Goal: Transaction & Acquisition: Purchase product/service

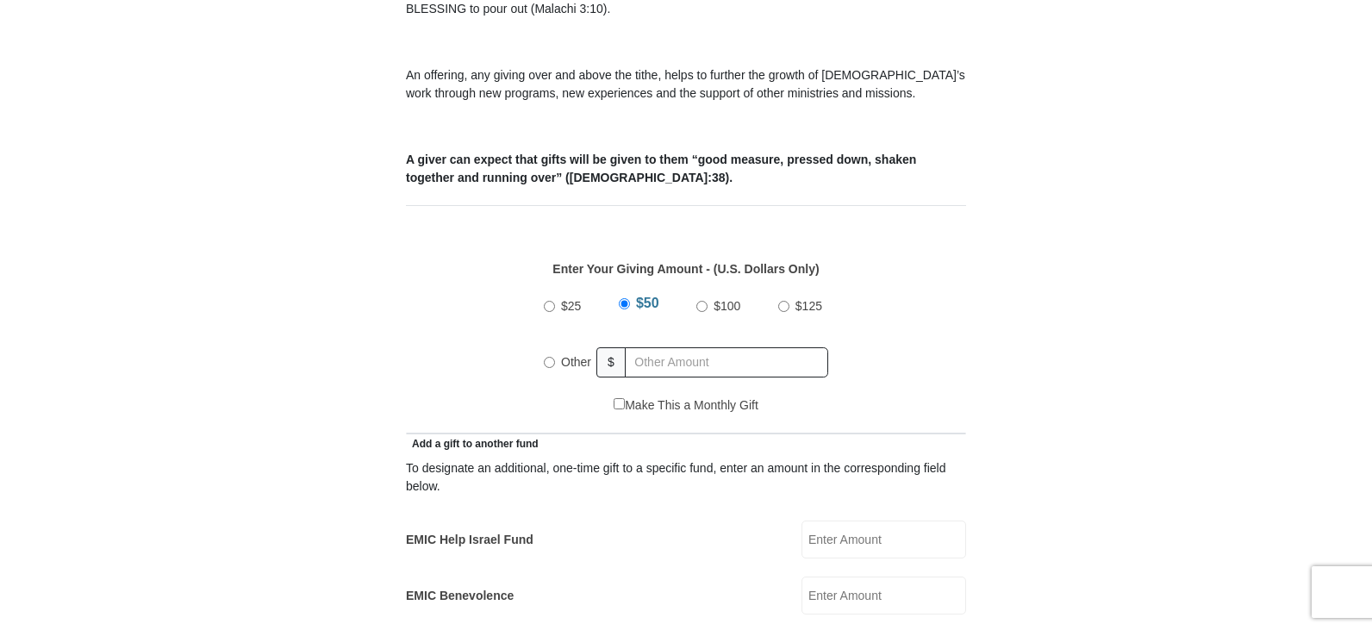
scroll to position [603, 0]
radio input "true"
click at [717, 347] on input "text" at bounding box center [729, 362] width 197 height 30
type input "500.00"
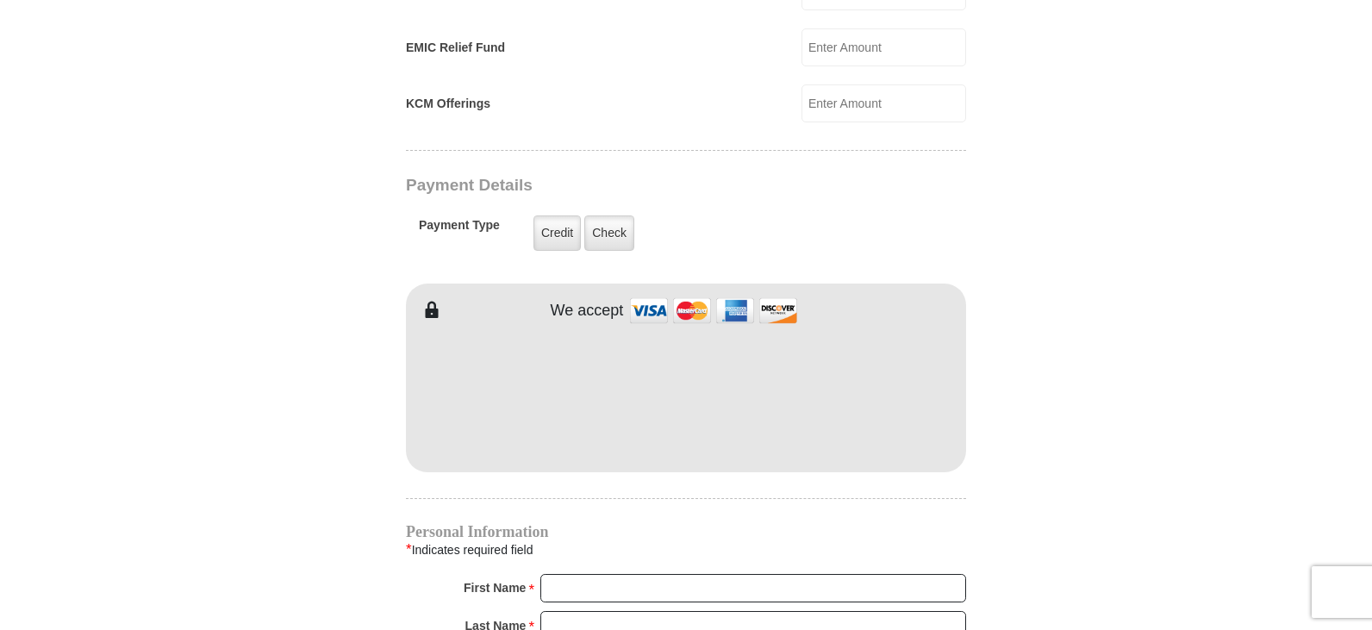
scroll to position [1293, 0]
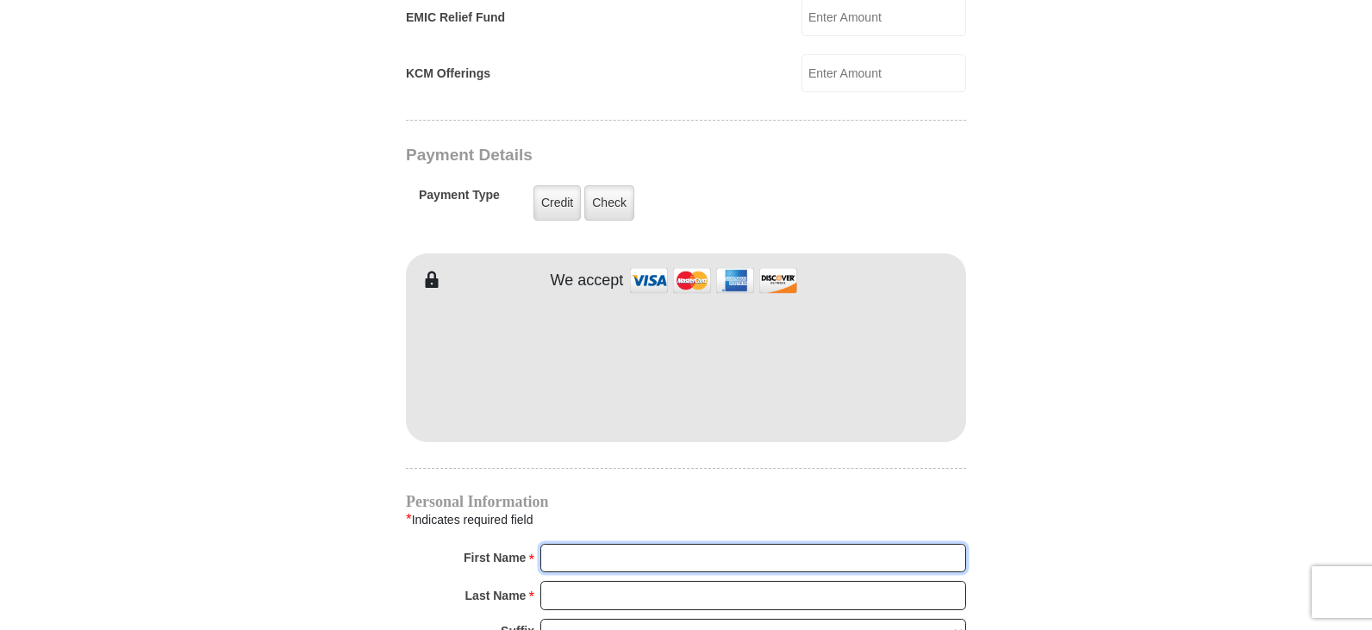
type input "[PERSON_NAME]"
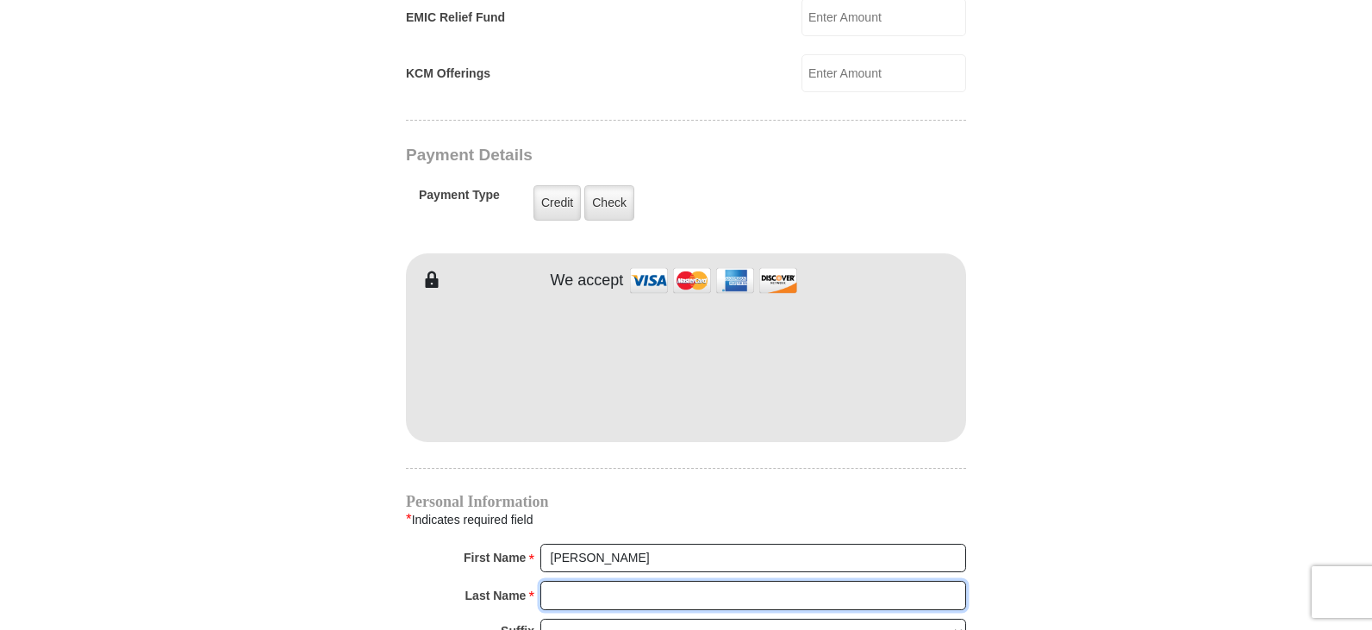
type input "[PERSON_NAME]"
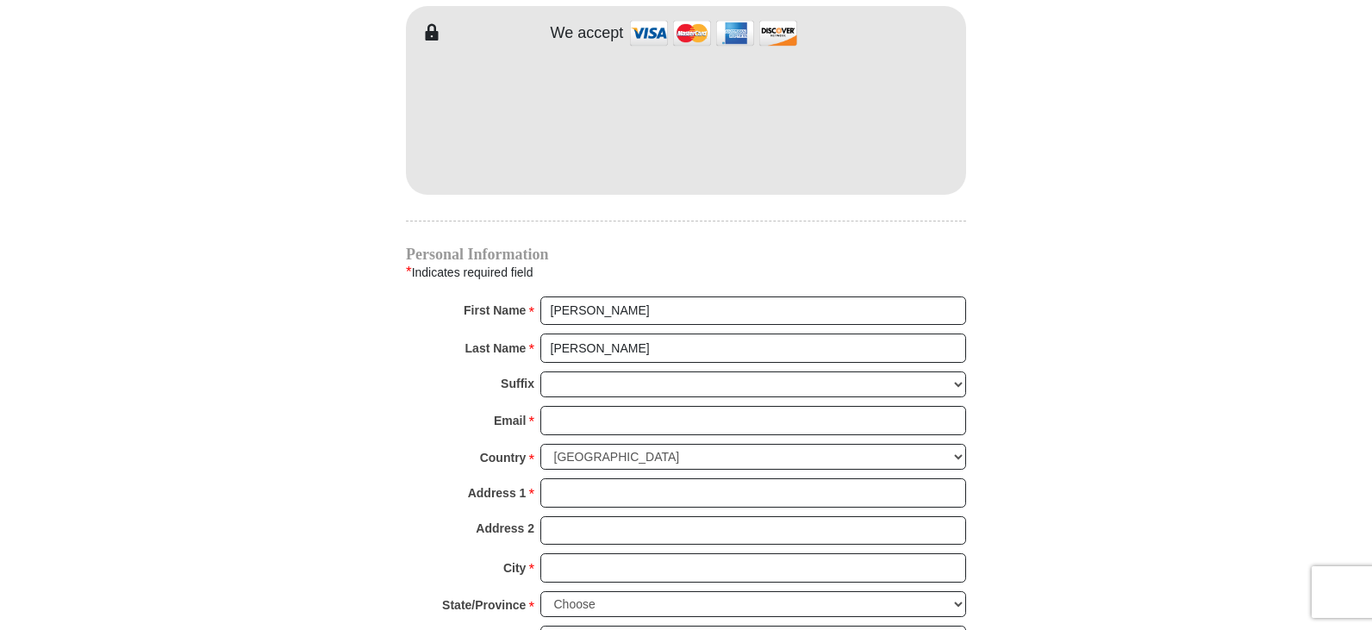
scroll to position [1638, 0]
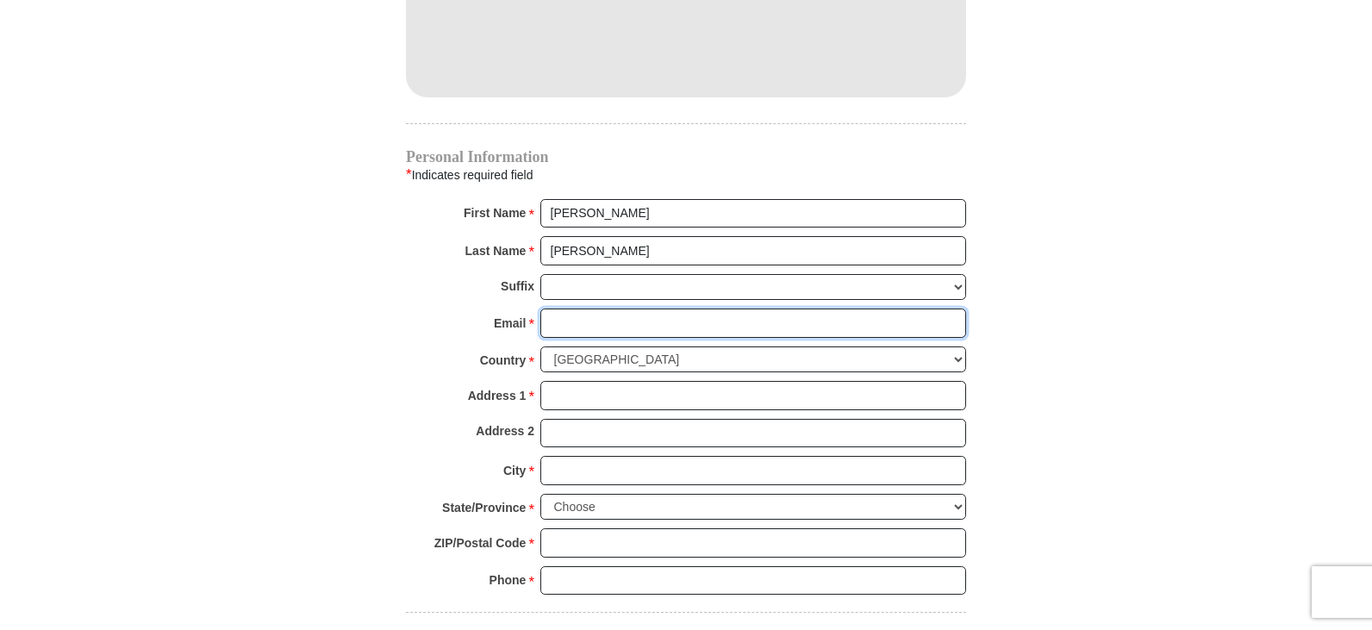
click at [588, 309] on input "Email *" at bounding box center [754, 323] width 426 height 29
type input "[PERSON_NAME][EMAIL_ADDRESS][DOMAIN_NAME]"
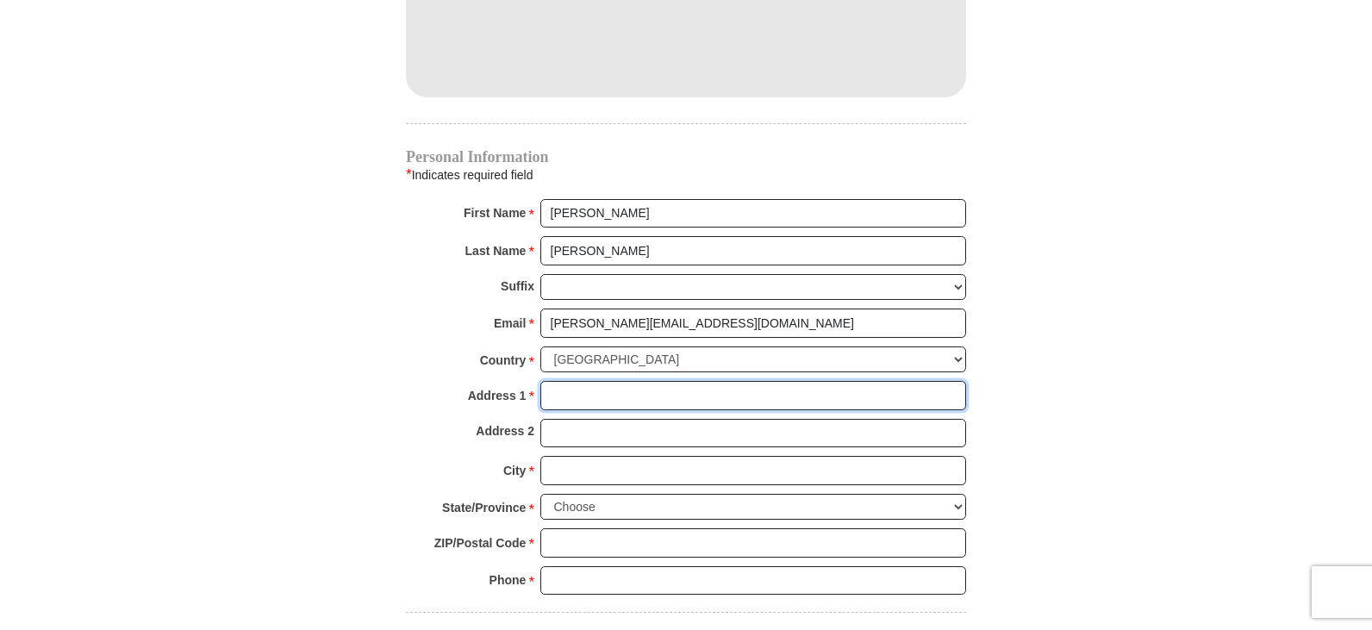
type input "[STREET_ADDRESS]"
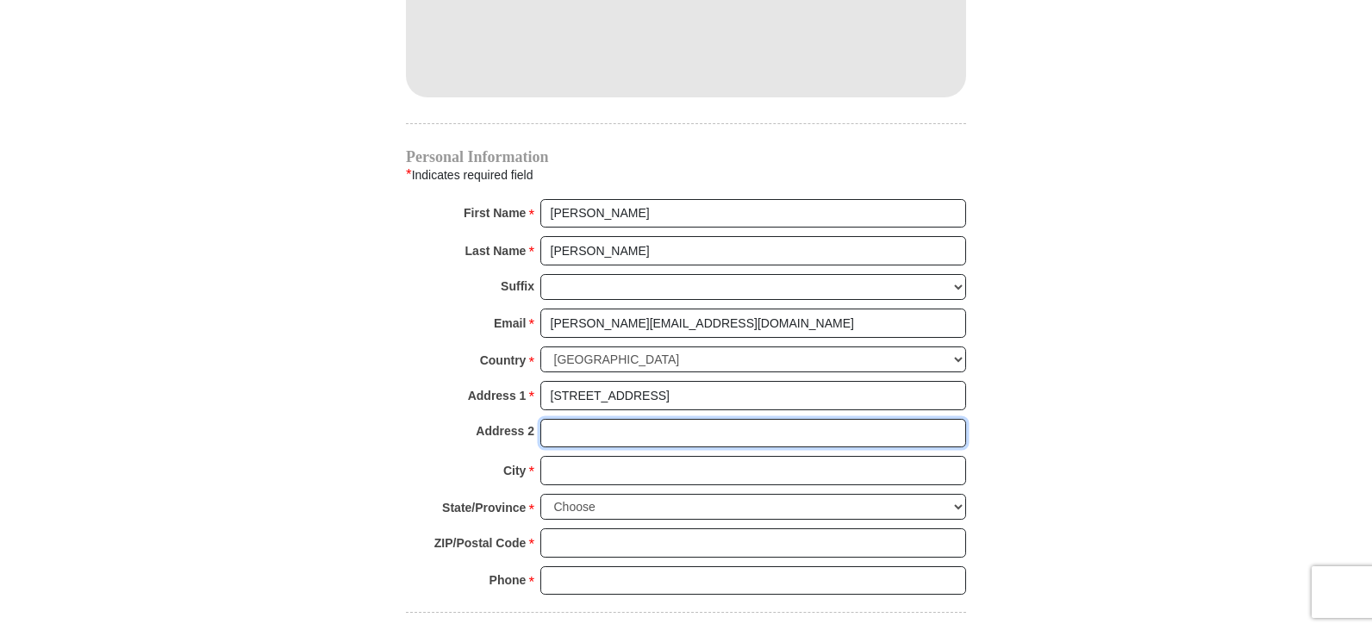
type input "Apt, Suite, Bldg. (optional)"
type input "[GEOGRAPHIC_DATA]"
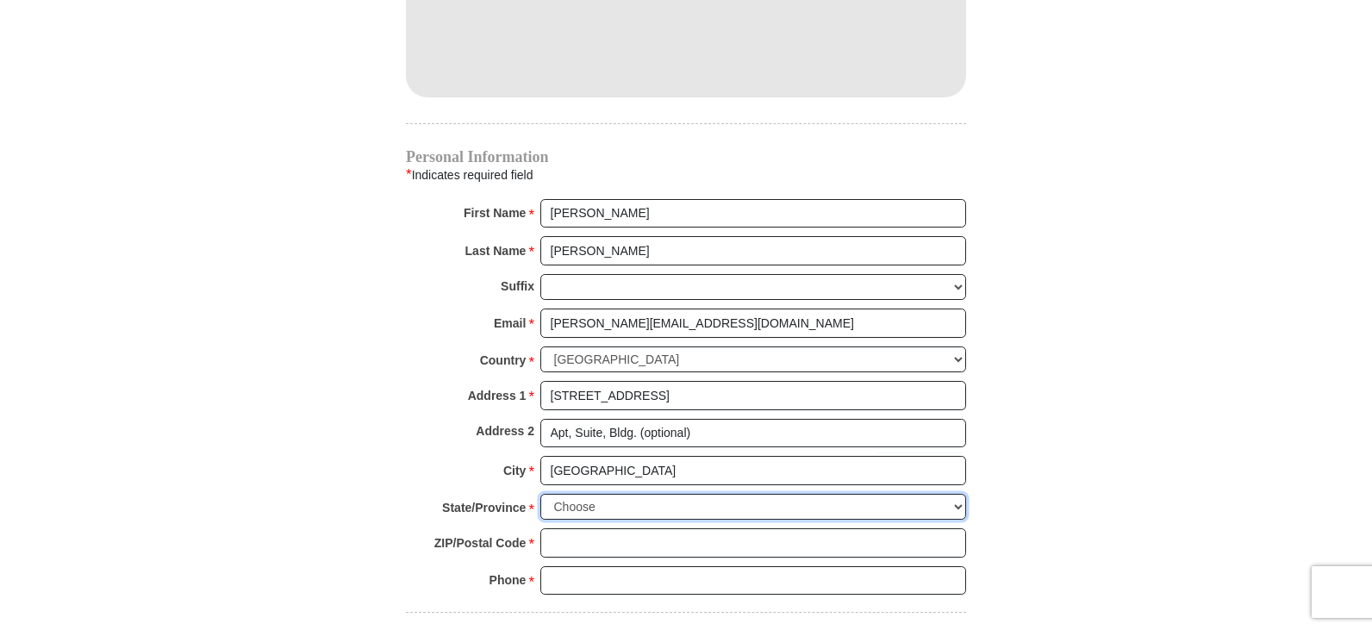
select select "TN"
type input "37620"
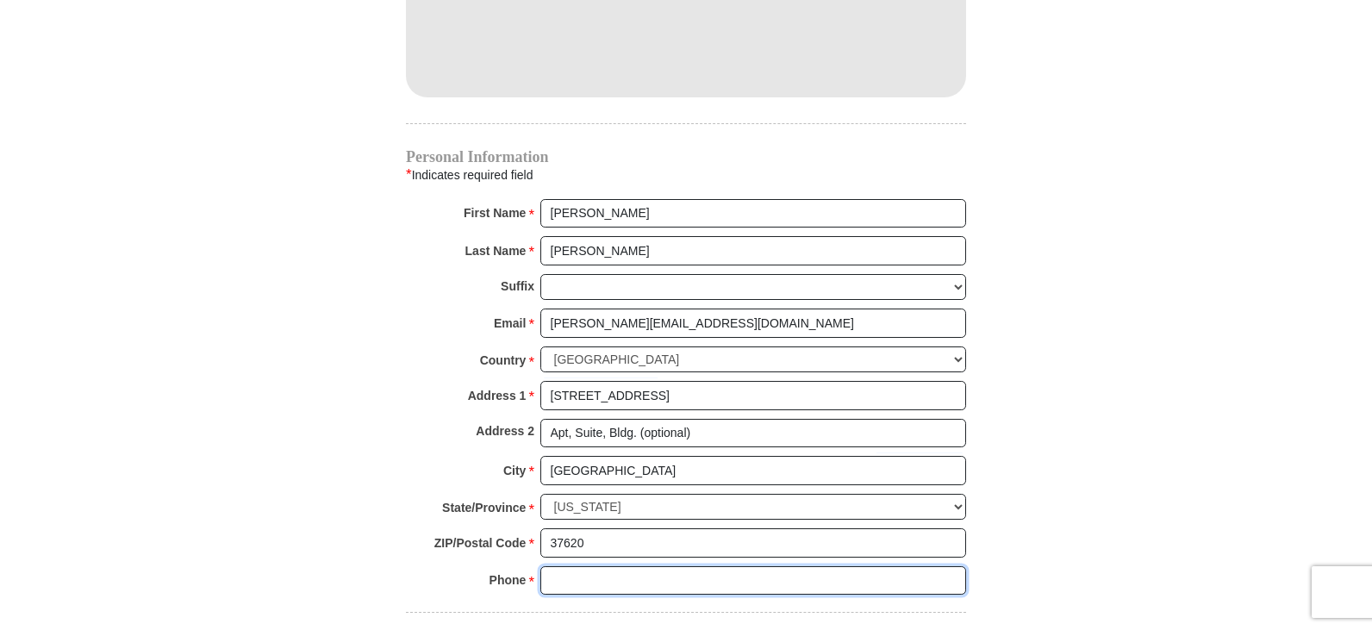
type input "4239564228"
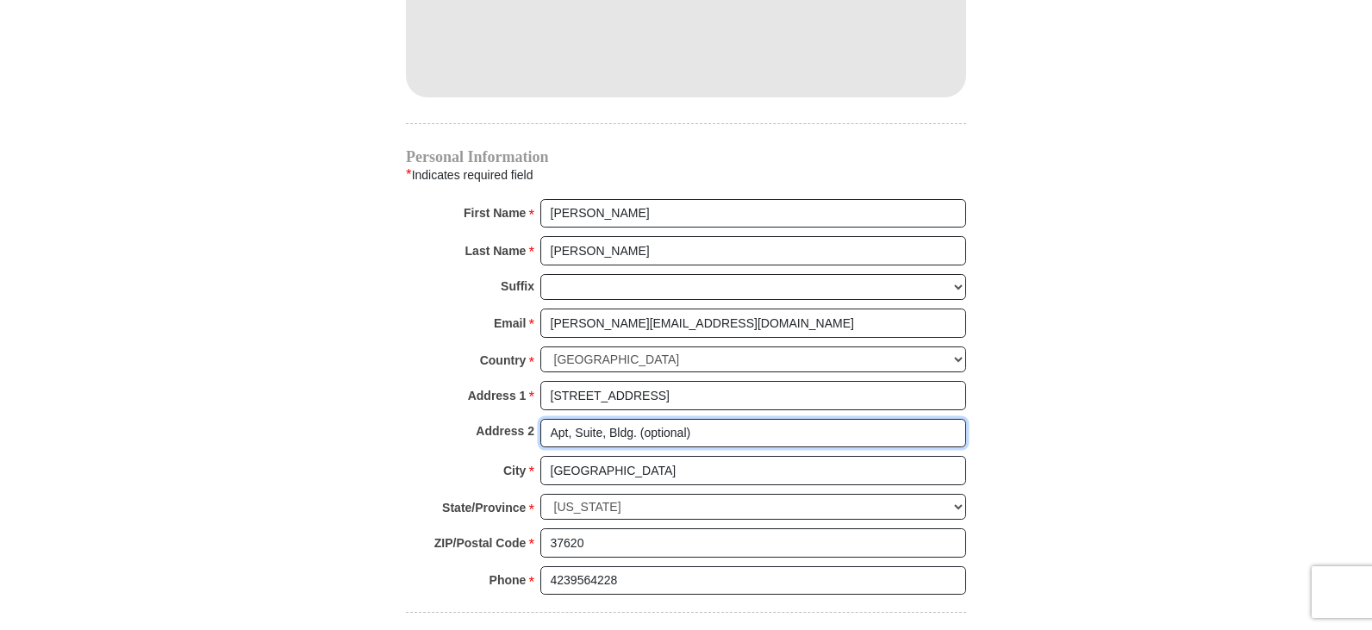
drag, startPoint x: 713, startPoint y: 421, endPoint x: 482, endPoint y: 411, distance: 231.2
click at [482, 419] on div "Address 2 Apt, Suite, Bldg. (optional)" at bounding box center [686, 438] width 560 height 38
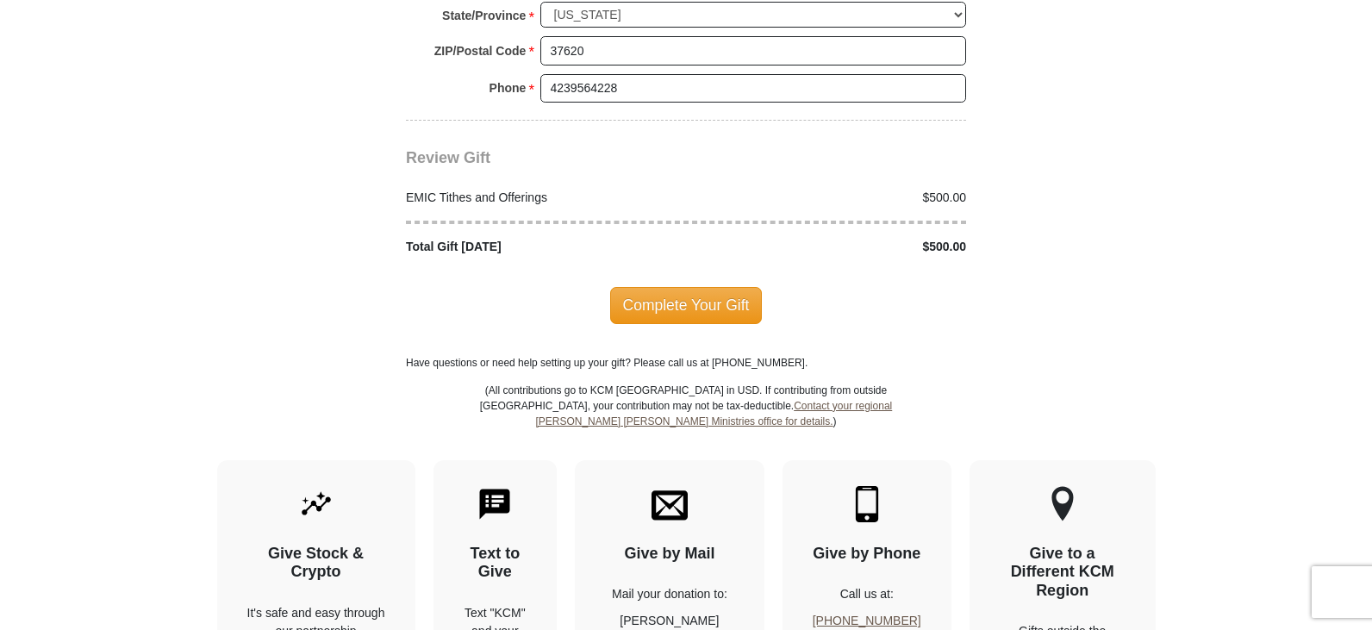
scroll to position [2155, 0]
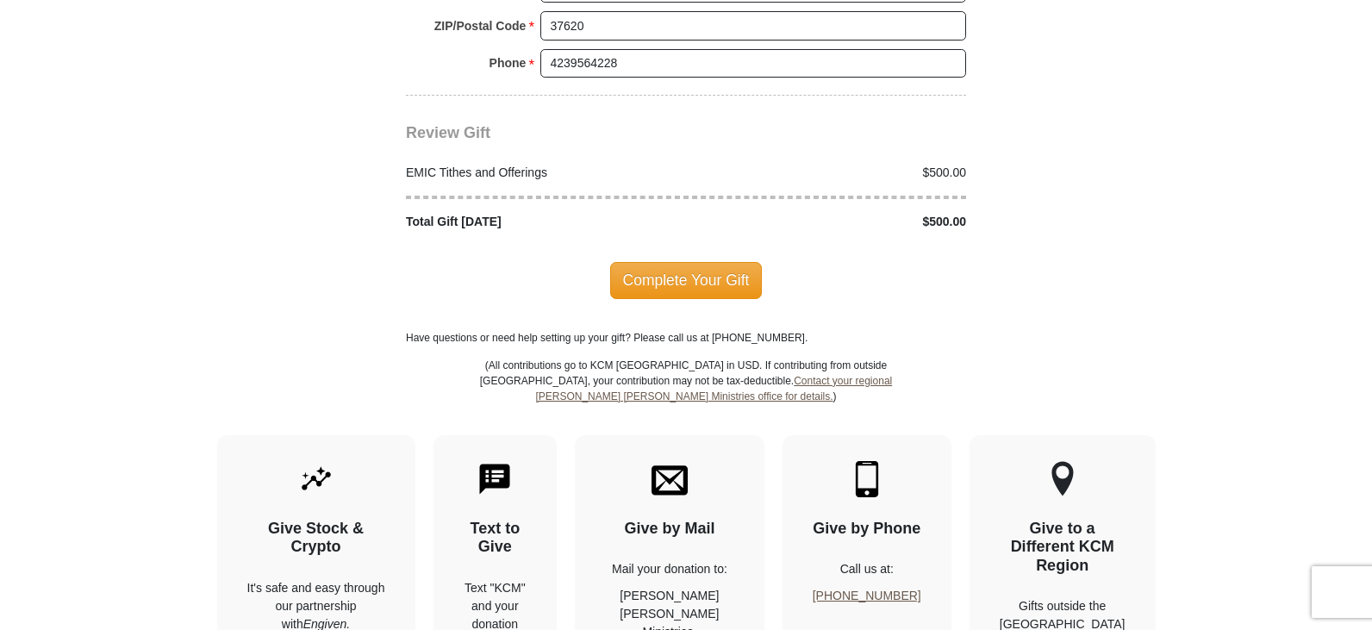
type input "="
